Goal: Task Accomplishment & Management: Manage account settings

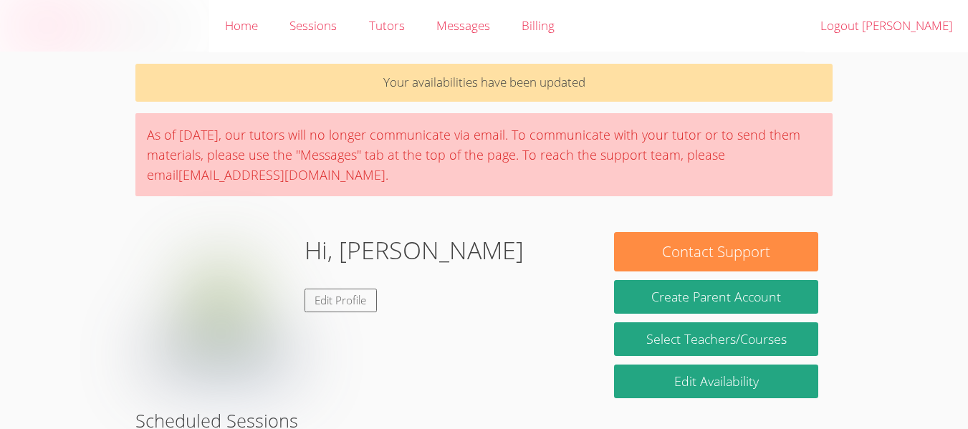
scroll to position [103, 0]
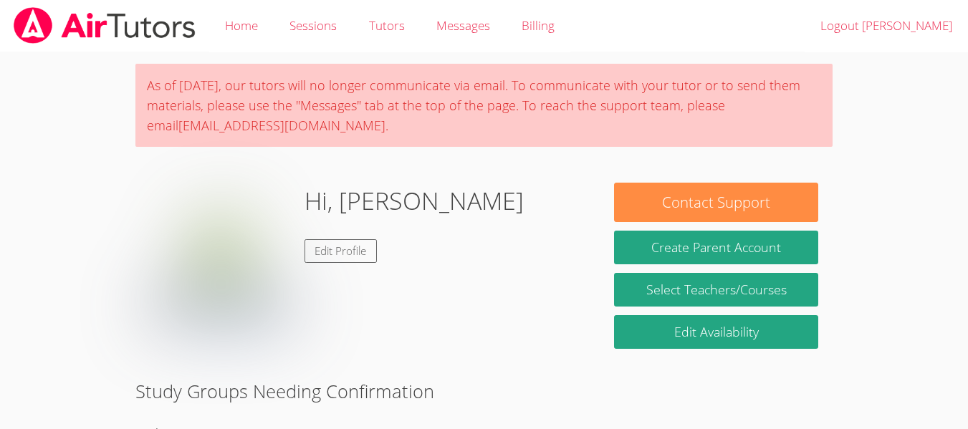
scroll to position [54, 0]
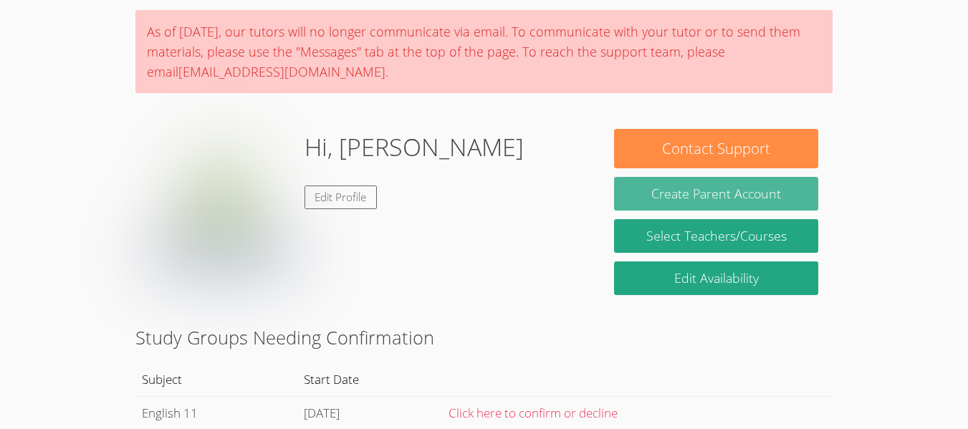
click at [741, 190] on button "Create Parent Account" at bounding box center [716, 194] width 204 height 34
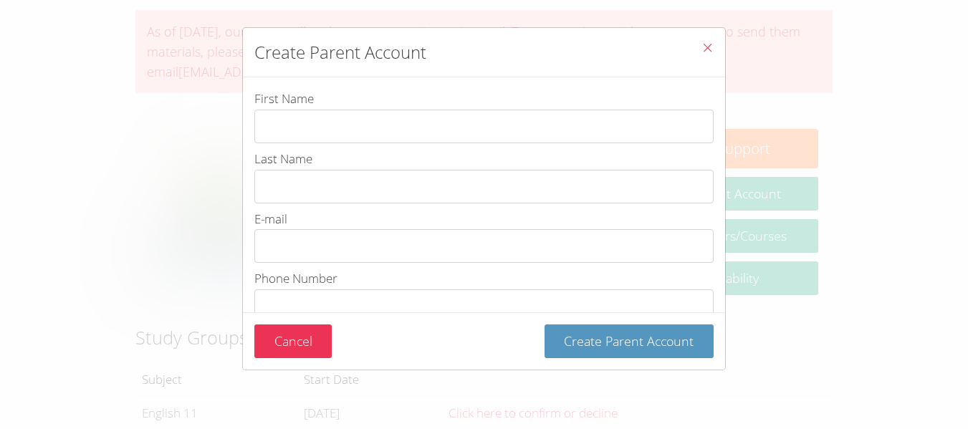
scroll to position [207, 0]
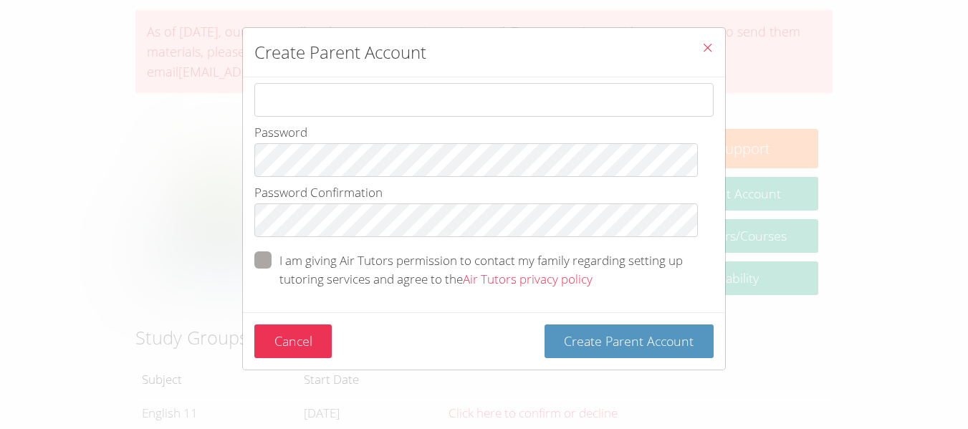
click at [702, 42] on icon "Close" at bounding box center [708, 48] width 12 height 12
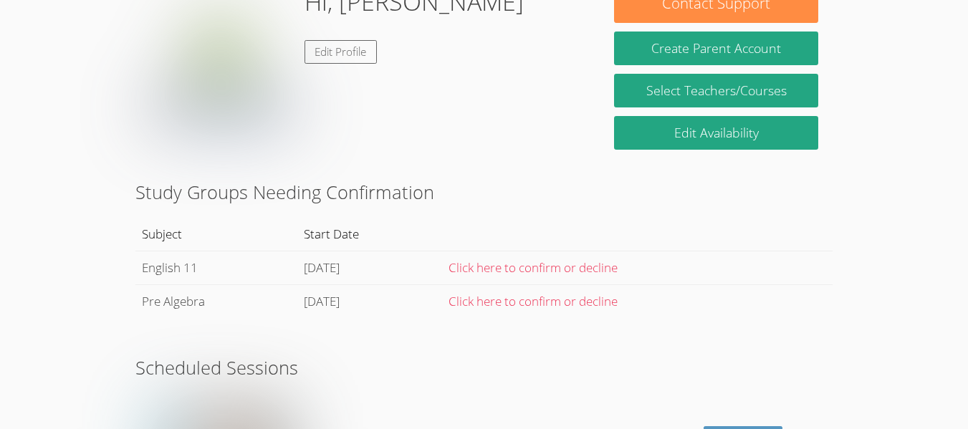
scroll to position [125, 0]
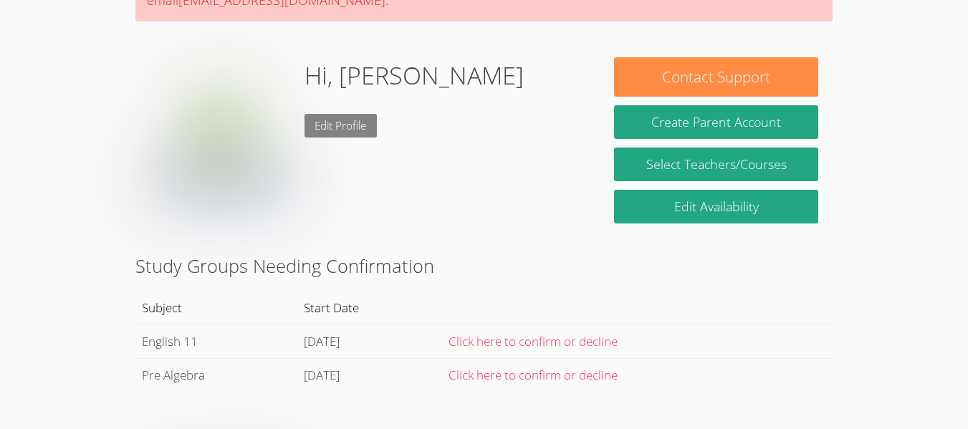
click at [365, 117] on link "Edit Profile" at bounding box center [341, 126] width 73 height 24
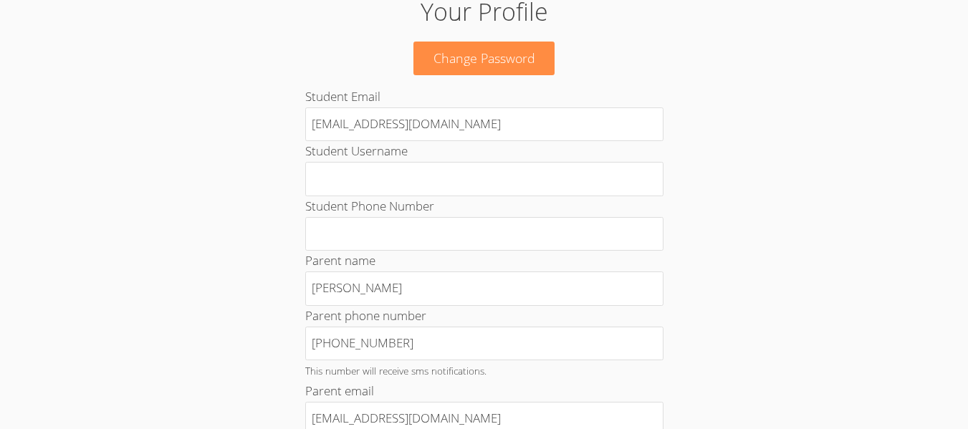
scroll to position [215, 0]
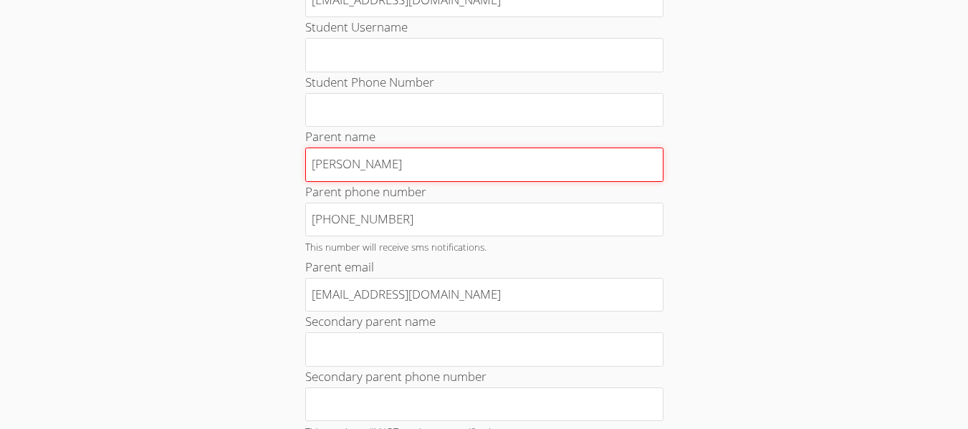
drag, startPoint x: 368, startPoint y: 164, endPoint x: 226, endPoint y: 176, distance: 141.7
click at [226, 176] on div "Your Profile Change Password Student Email [EMAIL_ADDRESS][DOMAIN_NAME] Student…" at bounding box center [484, 396] width 523 height 1052
click at [391, 171] on input "[PERSON_NAME]" at bounding box center [484, 165] width 358 height 34
drag, startPoint x: 360, startPoint y: 166, endPoint x: 221, endPoint y: 176, distance: 140.1
click at [221, 176] on div "Home › Edit Profile Your Profile Change Password Student Email [EMAIL_ADDRESS][…" at bounding box center [484, 404] width 726 height 1135
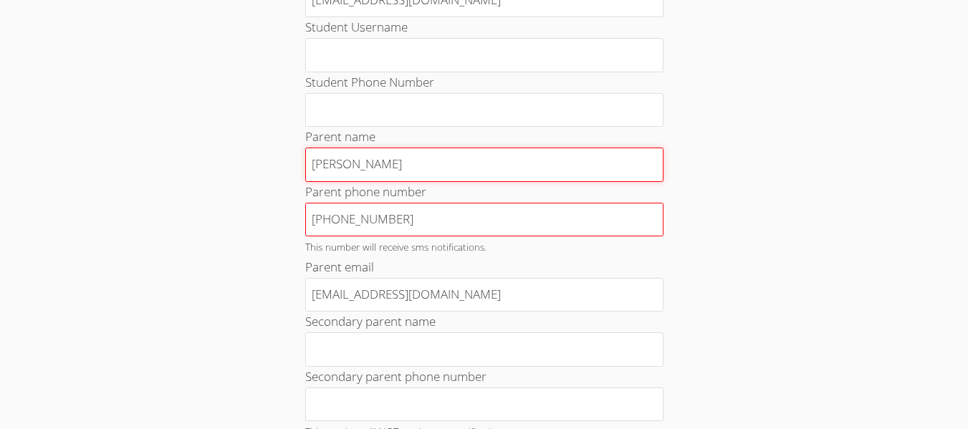
type input "[PERSON_NAME]"
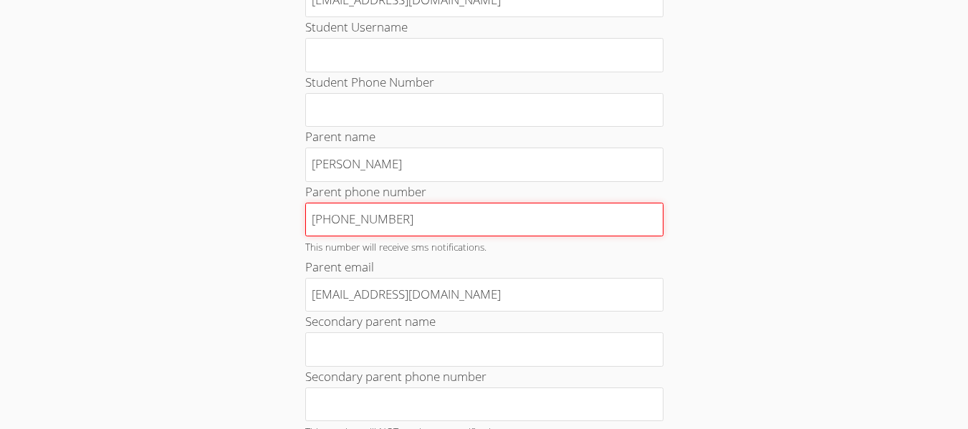
drag, startPoint x: 404, startPoint y: 216, endPoint x: 64, endPoint y: 193, distance: 341.1
click at [64, 193] on body "Home Sessions Tutors Messages Billing Logout [PERSON_NAME] Home › Edit Profile …" at bounding box center [484, -1] width 968 height 429
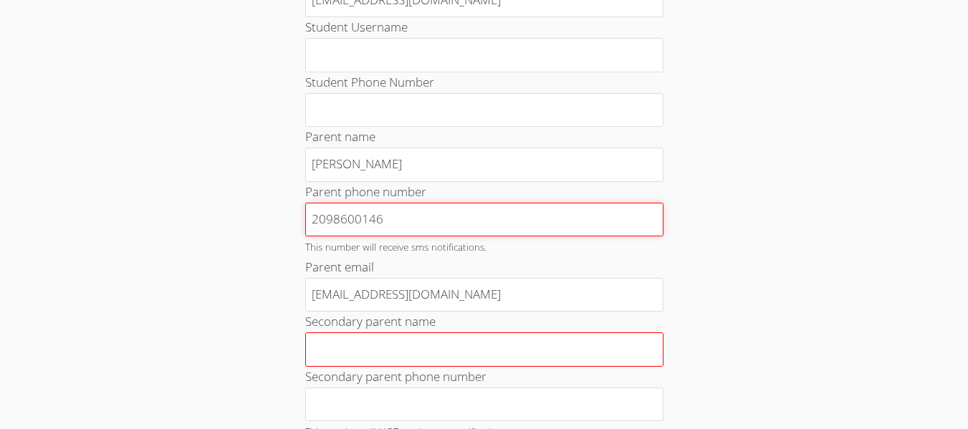
type input "2098600146"
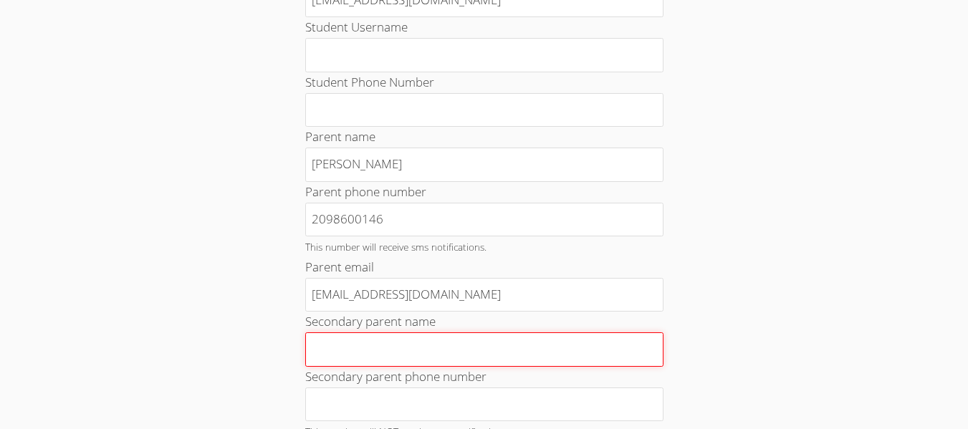
click at [507, 355] on input "Secondary parent name" at bounding box center [484, 350] width 358 height 34
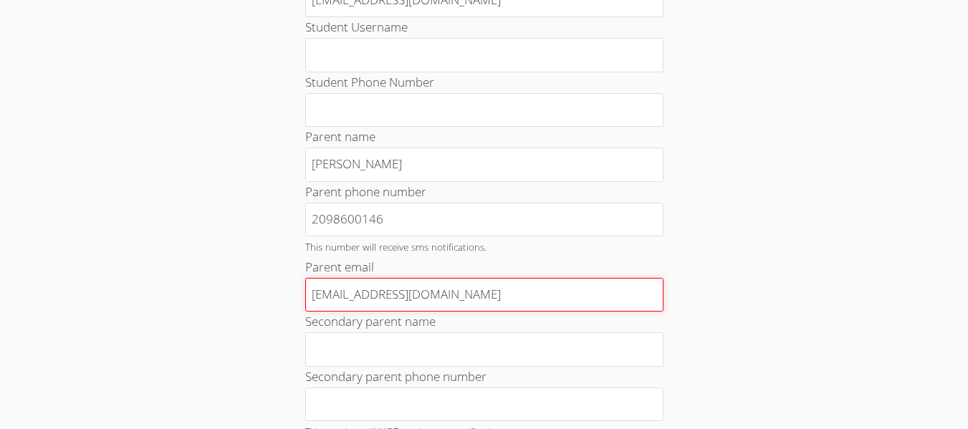
drag, startPoint x: 401, startPoint y: 292, endPoint x: 278, endPoint y: 295, distance: 122.6
click at [278, 295] on div "Your Profile Change Password Student Email [EMAIL_ADDRESS][DOMAIN_NAME] Student…" at bounding box center [484, 396] width 523 height 1052
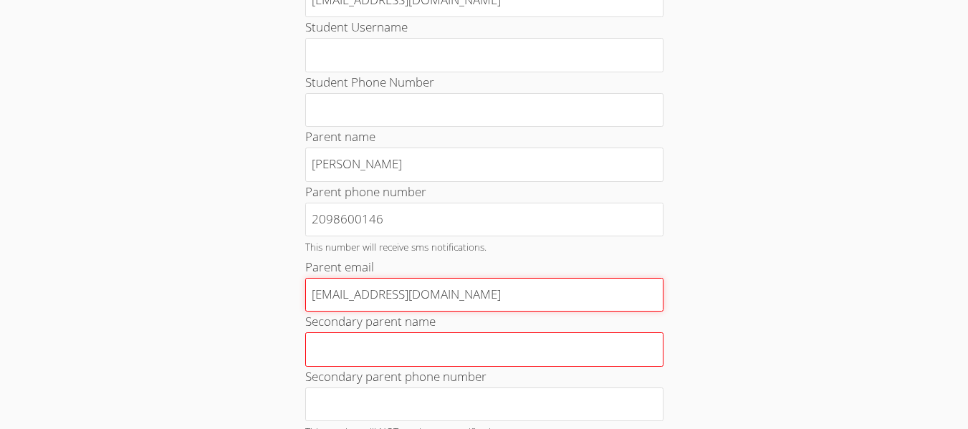
type input "[EMAIL_ADDRESS][DOMAIN_NAME]"
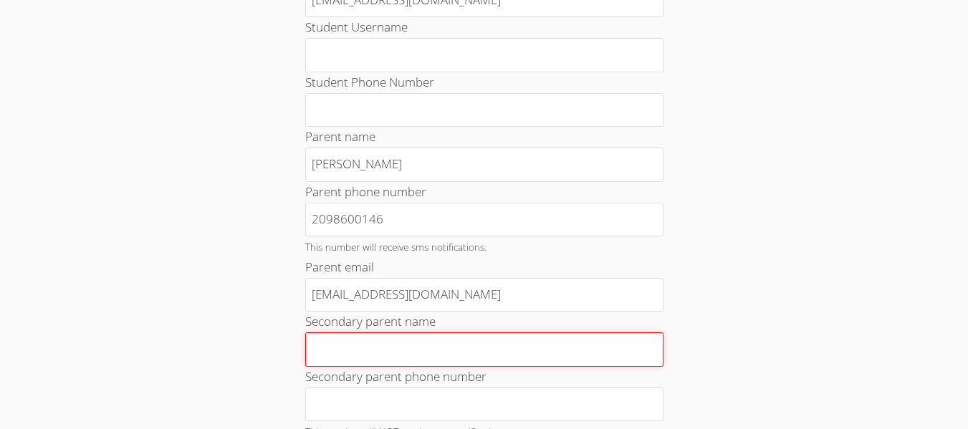
click at [426, 350] on input "Secondary parent name" at bounding box center [484, 350] width 358 height 34
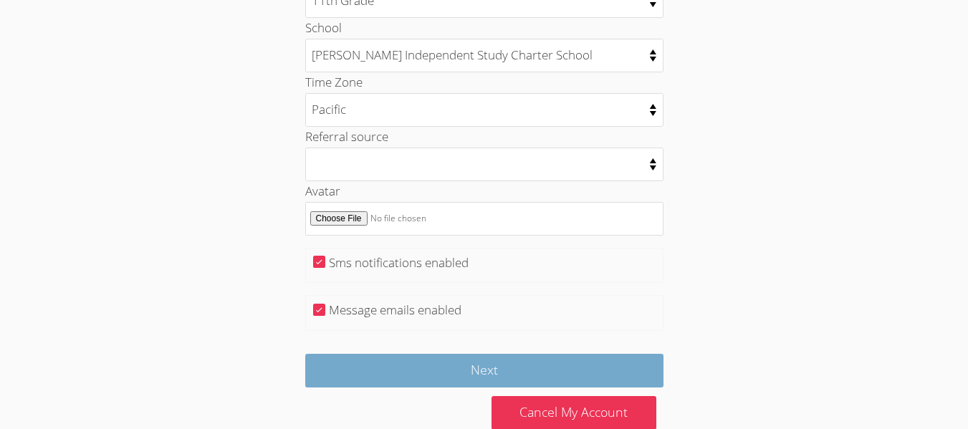
scroll to position [780, 0]
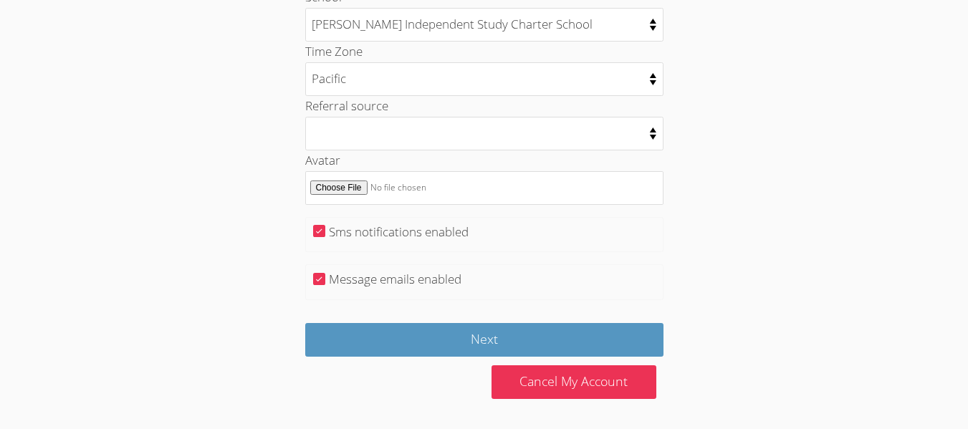
click at [401, 239] on label "Sms notifications enabled" at bounding box center [399, 232] width 140 height 16
click at [325, 237] on input "Sms notifications enabled" at bounding box center [319, 231] width 12 height 12
checkbox input "false"
click at [389, 274] on label "Message emails enabled" at bounding box center [395, 279] width 133 height 16
click at [325, 274] on input "Message emails enabled" at bounding box center [319, 279] width 12 height 12
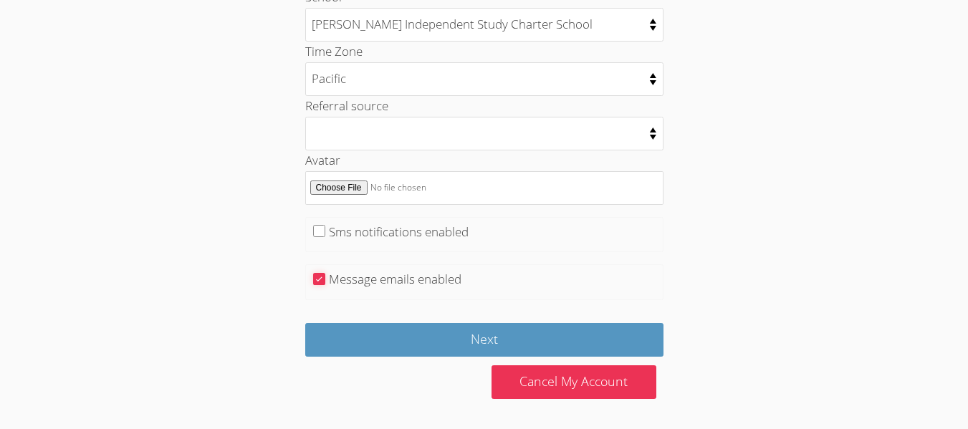
checkbox input "false"
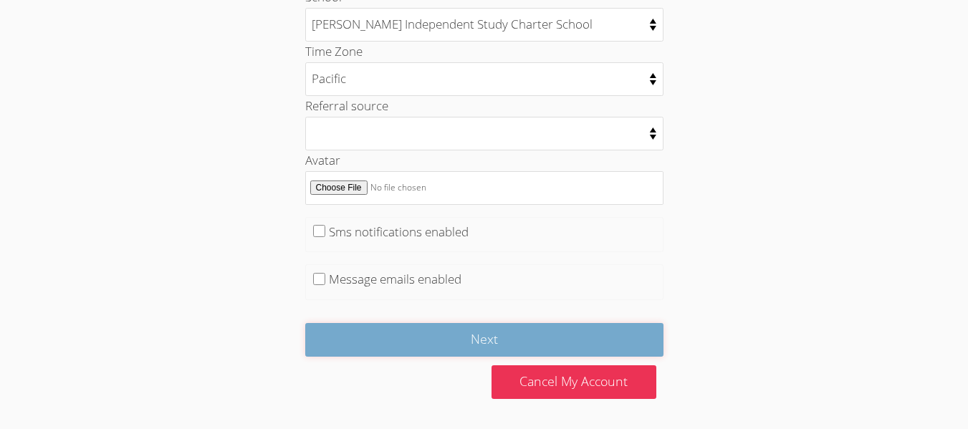
click at [404, 343] on input "Next" at bounding box center [484, 340] width 358 height 34
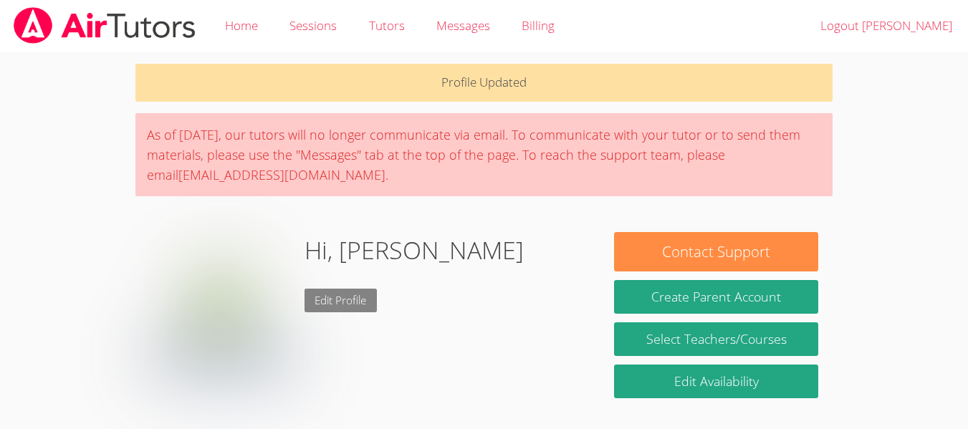
click at [325, 295] on link "Edit Profile" at bounding box center [341, 301] width 73 height 24
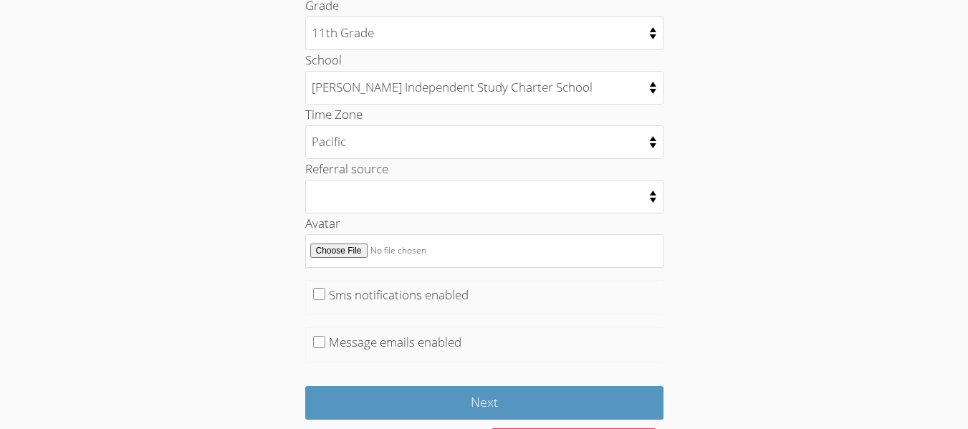
scroll to position [780, 0]
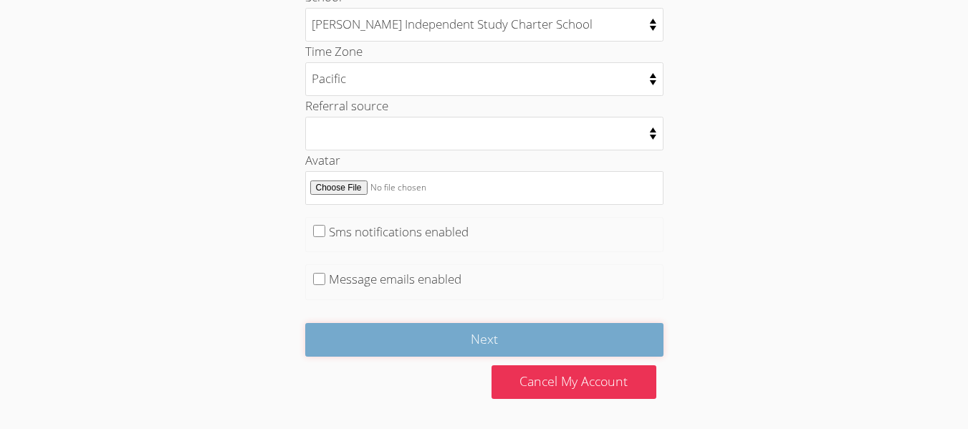
click at [431, 323] on input "Next" at bounding box center [484, 340] width 358 height 34
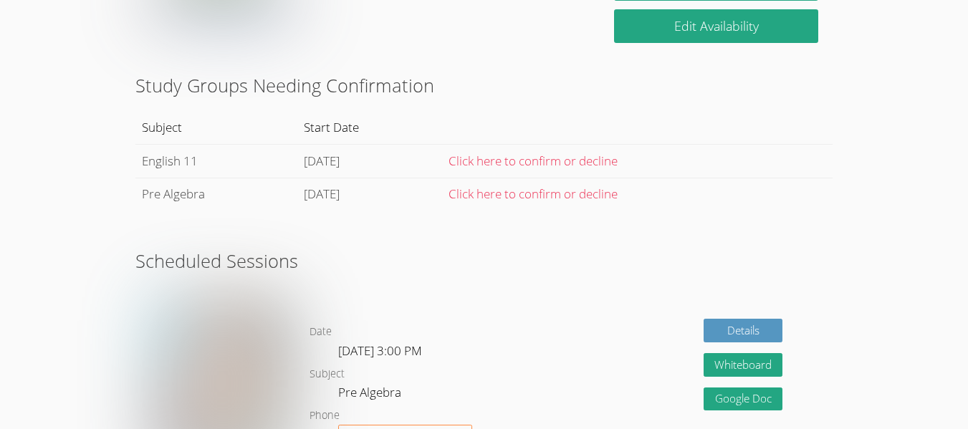
scroll to position [504, 0]
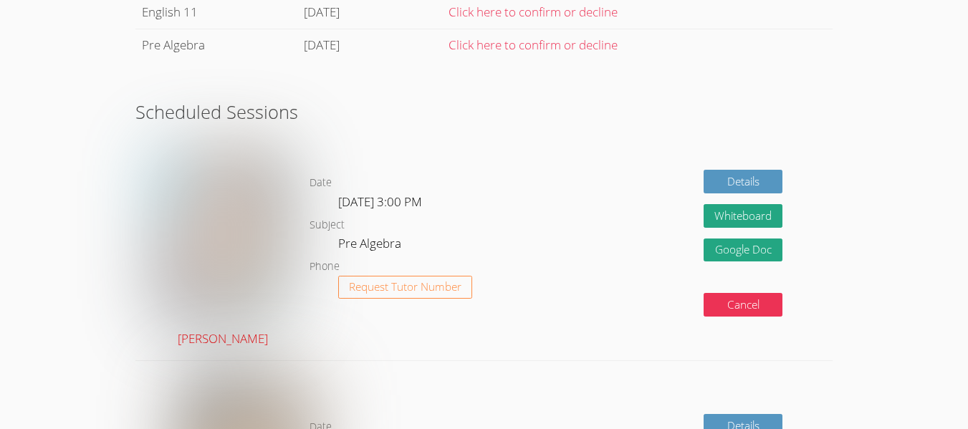
click at [237, 185] on img at bounding box center [222, 235] width 131 height 175
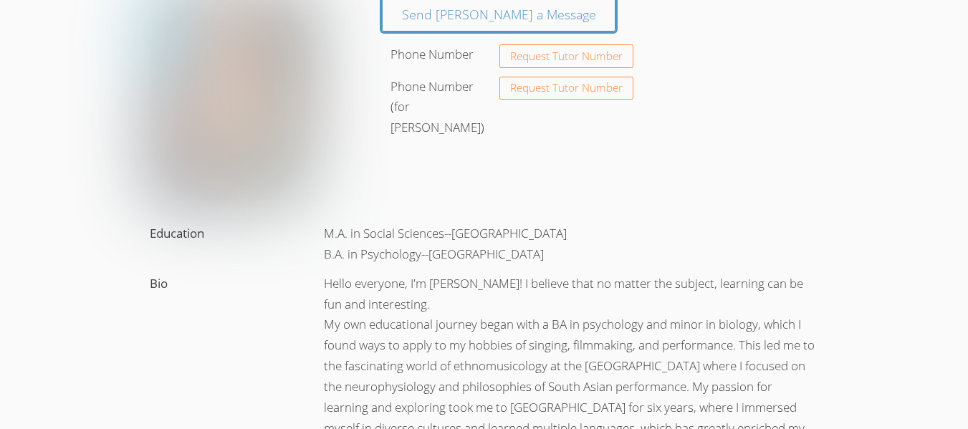
scroll to position [215, 0]
